Goal: Navigation & Orientation: Find specific page/section

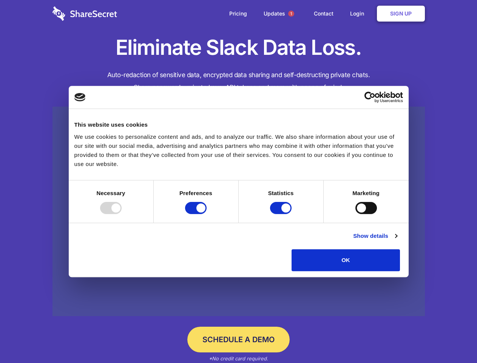
click at [122, 214] on div at bounding box center [111, 208] width 22 height 12
click at [207, 214] on input "Preferences" at bounding box center [196, 208] width 22 height 12
checkbox input "false"
click at [282, 214] on input "Statistics" at bounding box center [281, 208] width 22 height 12
checkbox input "false"
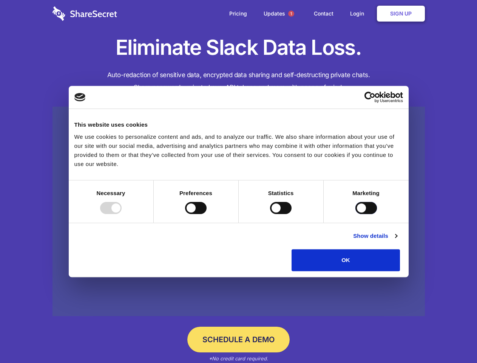
click at [356, 214] on input "Marketing" at bounding box center [367, 208] width 22 height 12
checkbox input "true"
click at [397, 240] on link "Show details" at bounding box center [375, 235] width 44 height 9
click at [0, 0] on li "Necessary 7 Necessary cookies help make a website usable by enabling basic func…" at bounding box center [0, 0] width 0 height 0
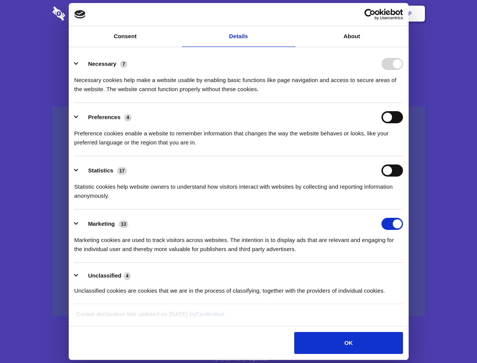
click at [291, 14] on span "1" at bounding box center [291, 14] width 6 height 6
